Goal: Check status: Check status

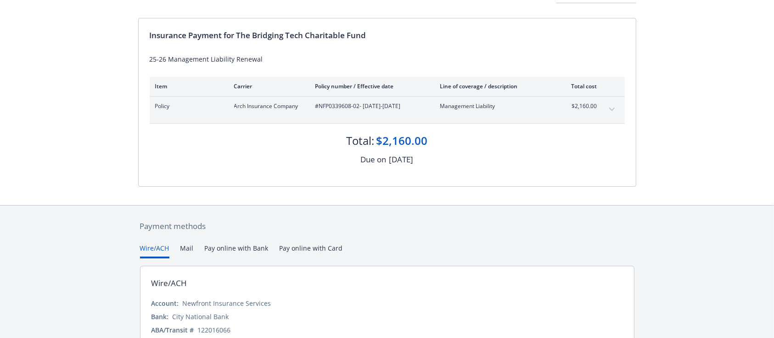
scroll to position [122, 0]
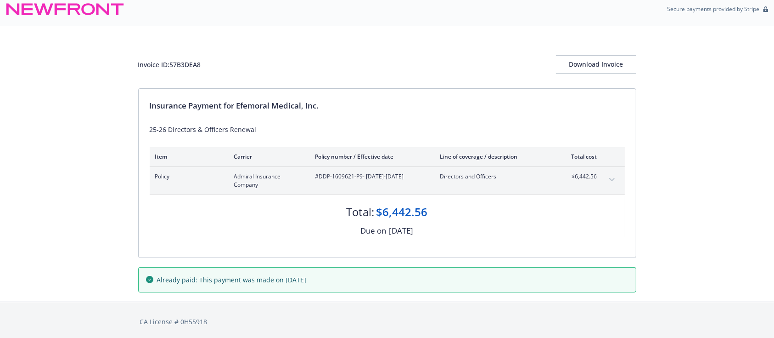
scroll to position [10, 0]
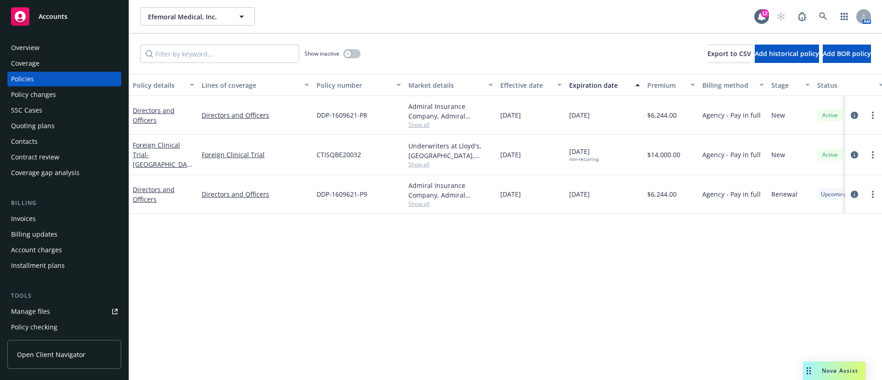
click at [47, 219] on div "Invoices" at bounding box center [64, 218] width 107 height 15
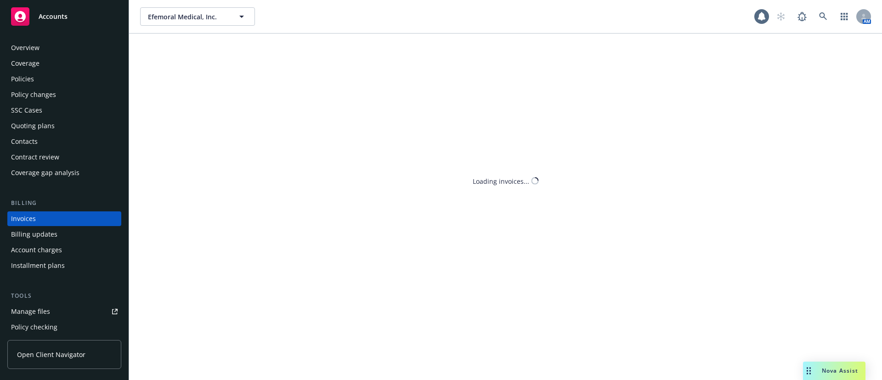
scroll to position [14, 0]
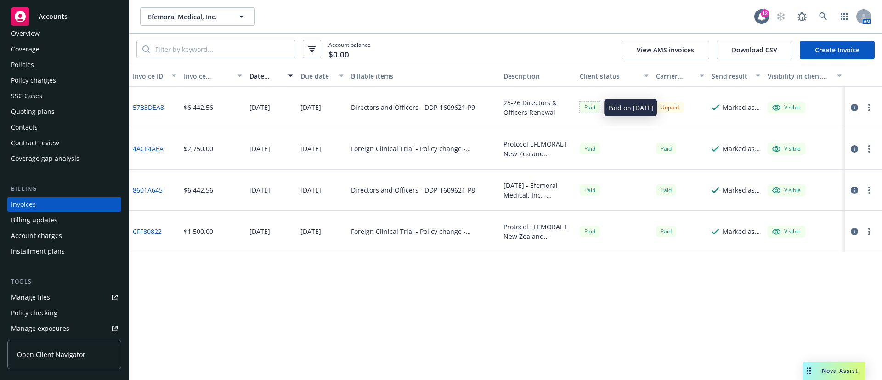
click at [594, 109] on div "Paid" at bounding box center [589, 106] width 20 height 11
click at [592, 107] on div "Paid" at bounding box center [589, 106] width 20 height 11
click at [855, 108] on icon "button" at bounding box center [853, 107] width 7 height 7
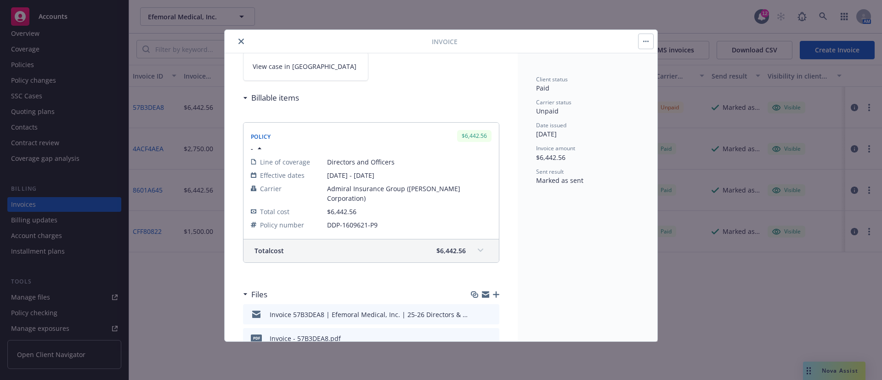
scroll to position [141, 0]
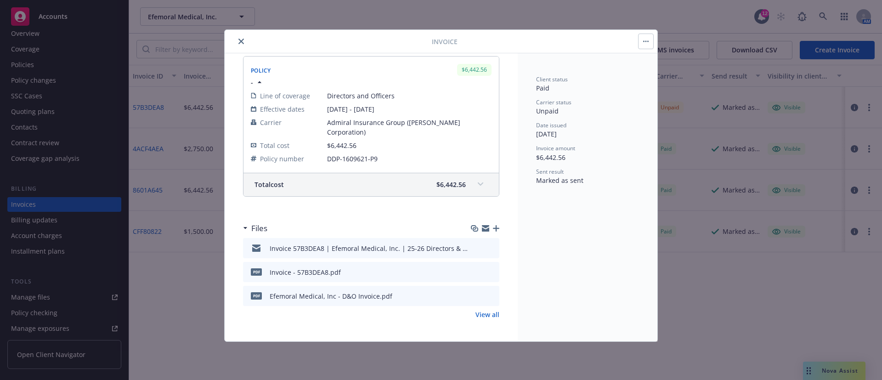
click at [319, 273] on div "Invoice - 57B3DEA8.pdf" at bounding box center [305, 272] width 71 height 10
click at [486, 270] on icon "preview file" at bounding box center [490, 271] width 8 height 6
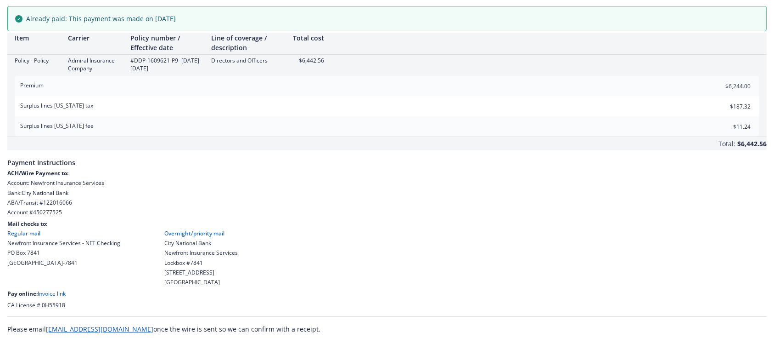
scroll to position [84, 0]
